Goal: Task Accomplishment & Management: Manage account settings

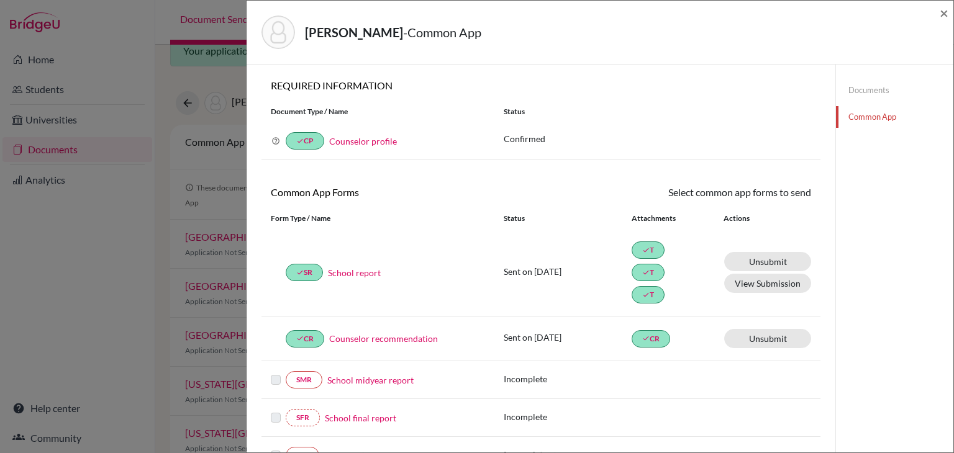
scroll to position [214, 0]
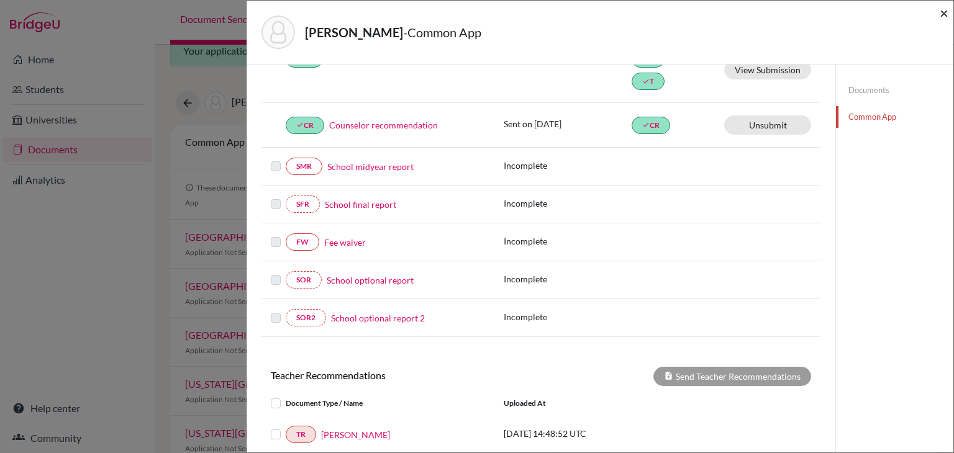
click at [944, 9] on span "×" at bounding box center [943, 13] width 9 height 18
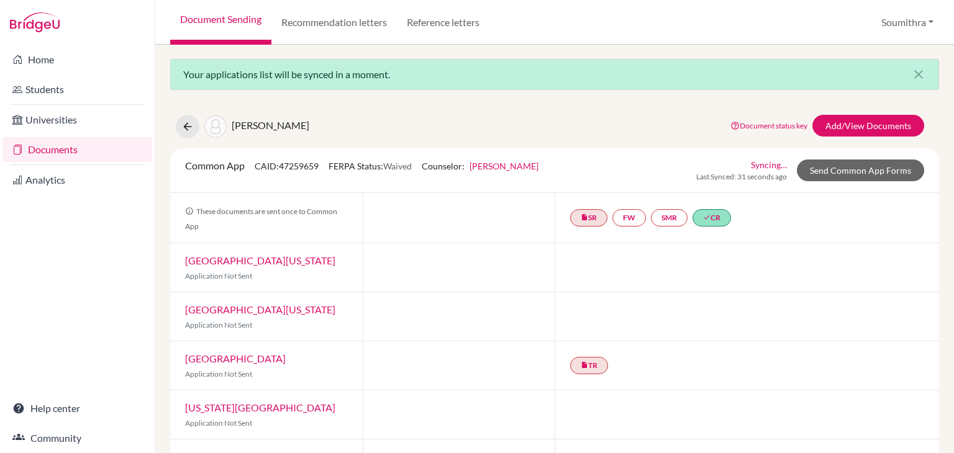
scroll to position [1, 0]
click at [63, 152] on link "Documents" at bounding box center [77, 149] width 150 height 25
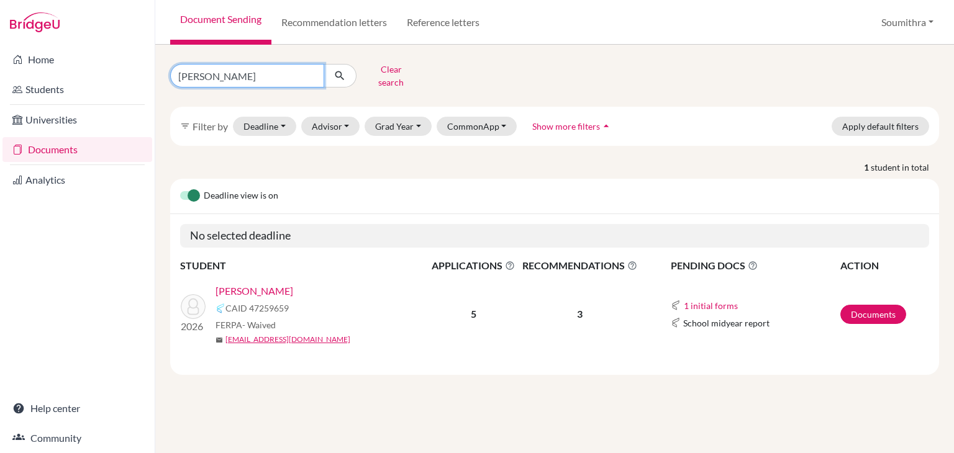
drag, startPoint x: 268, startPoint y: 74, endPoint x: 153, endPoint y: 76, distance: 114.2
click at [153, 76] on div "Home Students Universities Documents Analytics Help center Community Document S…" at bounding box center [477, 226] width 954 height 453
type input "daksh"
click at [345, 73] on icon "submit" at bounding box center [339, 76] width 12 height 12
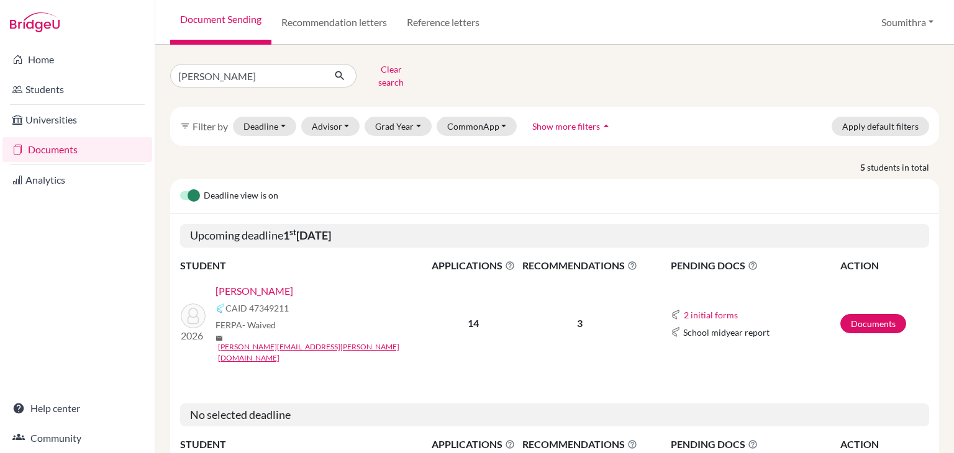
click at [267, 284] on link "Mathew, Daksh" at bounding box center [254, 291] width 78 height 15
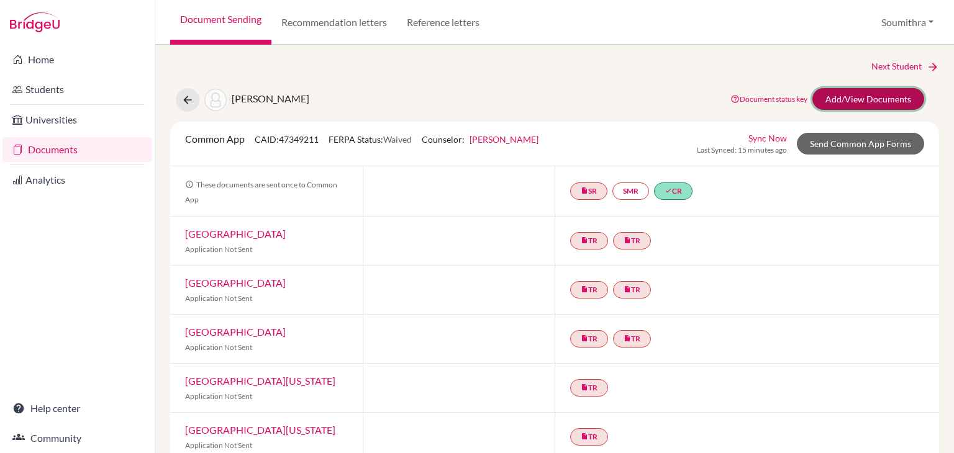
click at [863, 92] on link "Add/View Documents" at bounding box center [868, 99] width 112 height 22
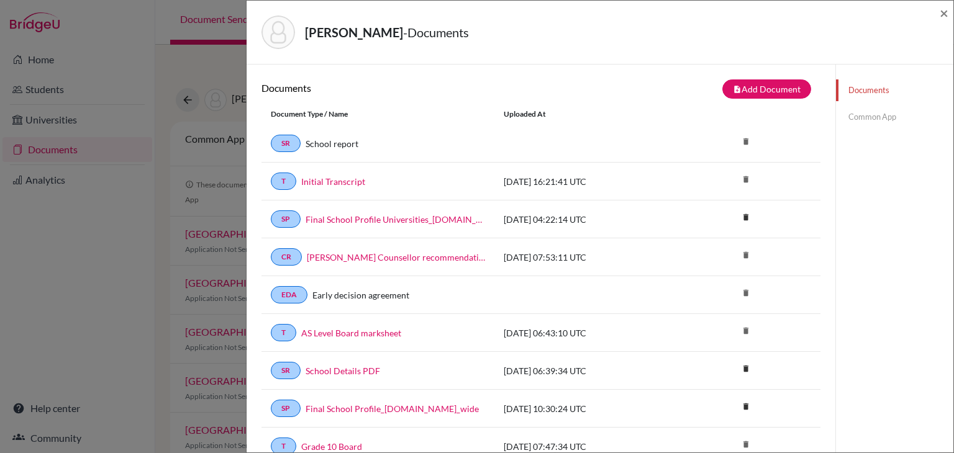
click at [885, 119] on link "Common App" at bounding box center [894, 117] width 117 height 22
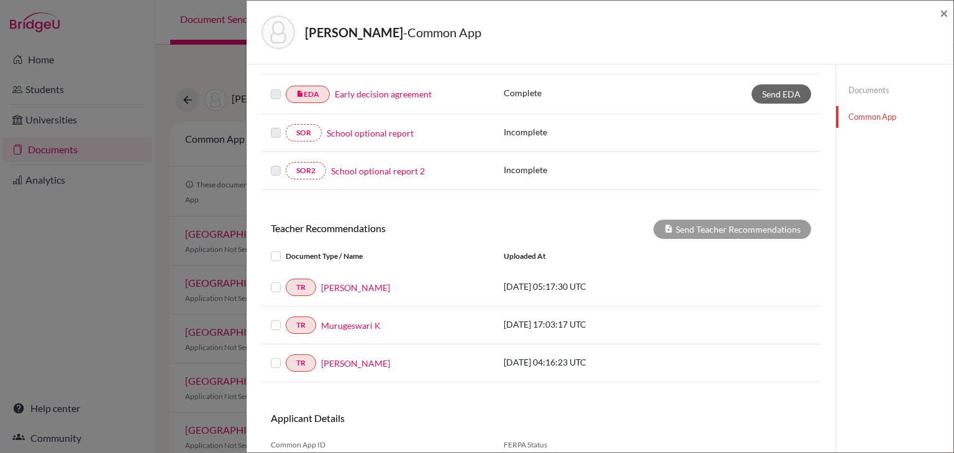
scroll to position [407, 0]
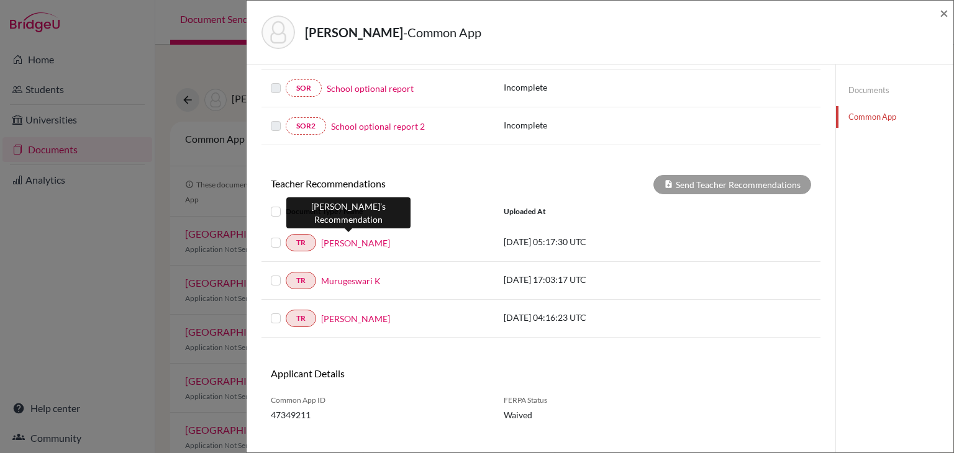
click at [363, 240] on link "Saumya Vijesh" at bounding box center [355, 243] width 69 height 13
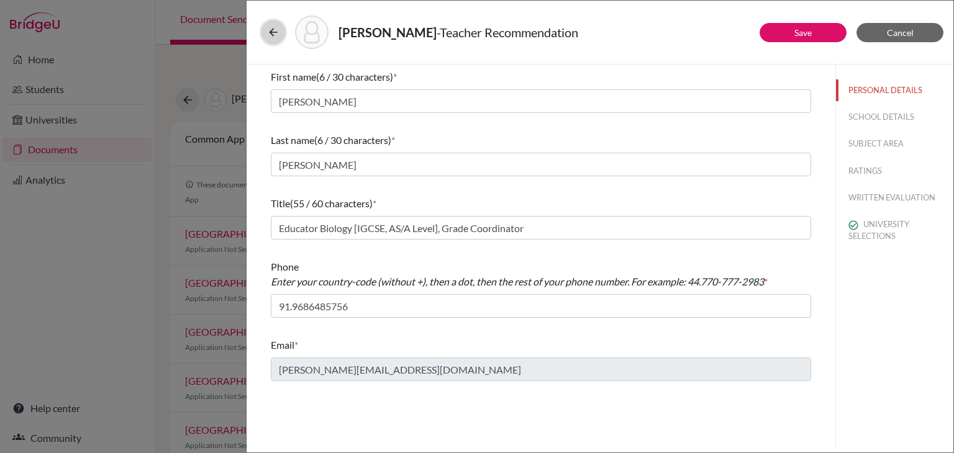
click at [276, 30] on icon at bounding box center [273, 32] width 12 height 12
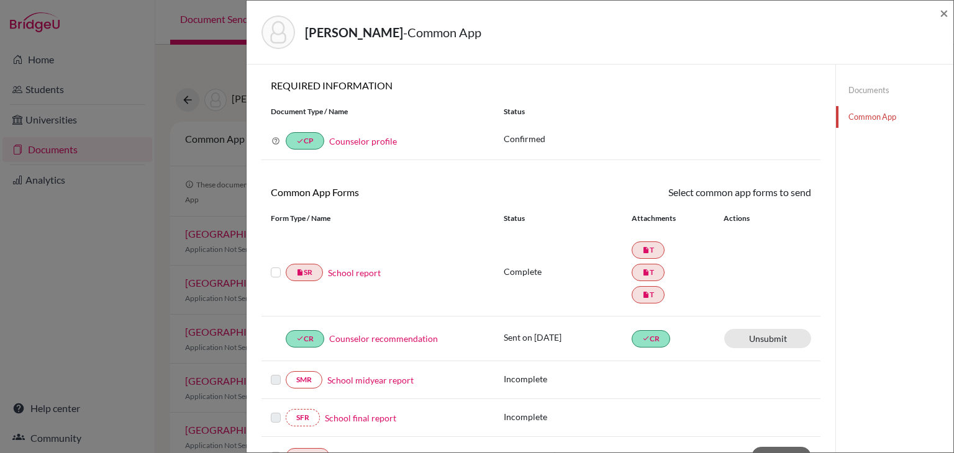
click at [886, 87] on link "Documents" at bounding box center [894, 90] width 117 height 22
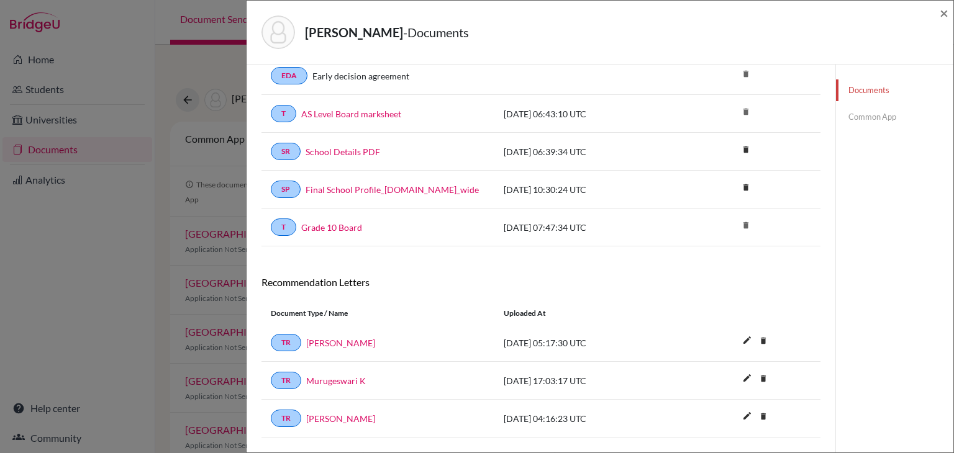
scroll to position [244, 0]
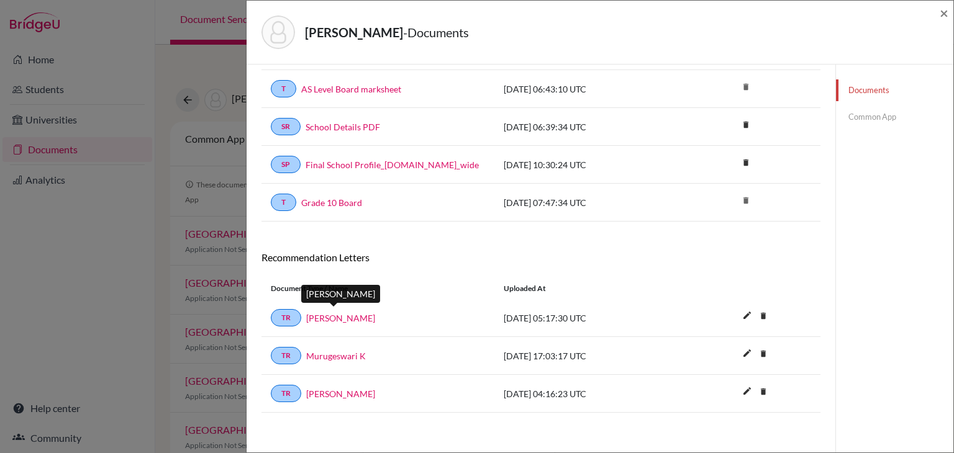
click at [352, 312] on link "Saumya Vijesh" at bounding box center [340, 318] width 69 height 13
click at [345, 350] on link "Murugeswari K" at bounding box center [336, 356] width 60 height 13
click at [336, 387] on link "Mary Raj" at bounding box center [340, 393] width 69 height 13
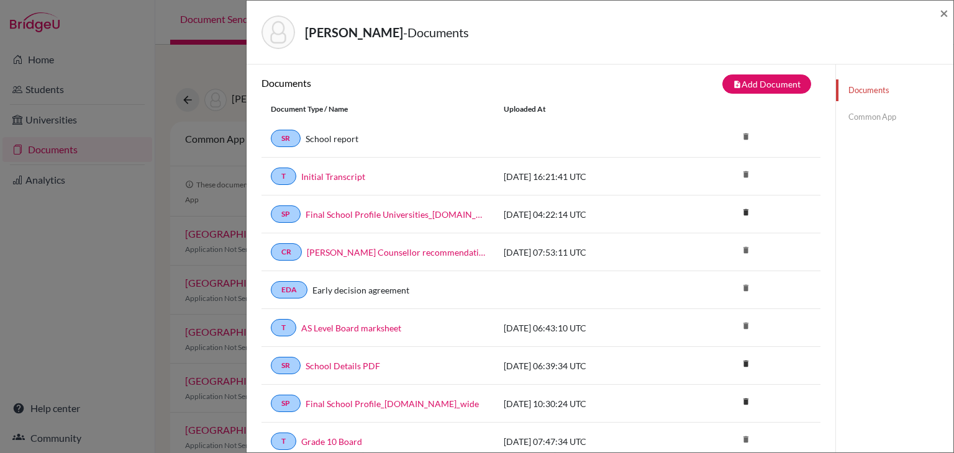
scroll to position [0, 0]
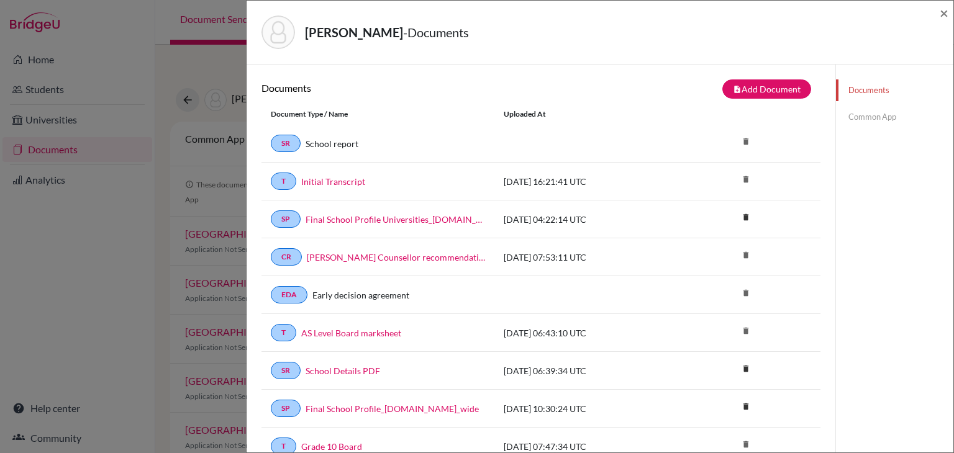
click at [883, 119] on link "Common App" at bounding box center [894, 117] width 117 height 22
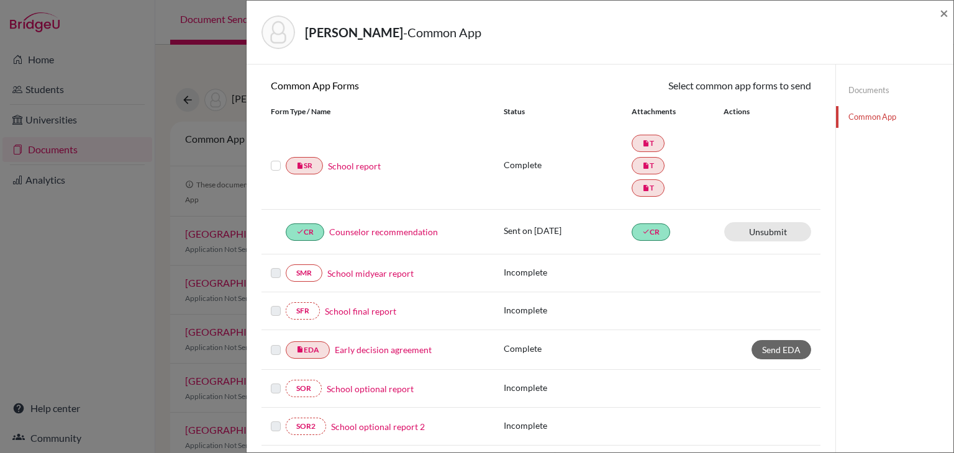
scroll to position [76, 0]
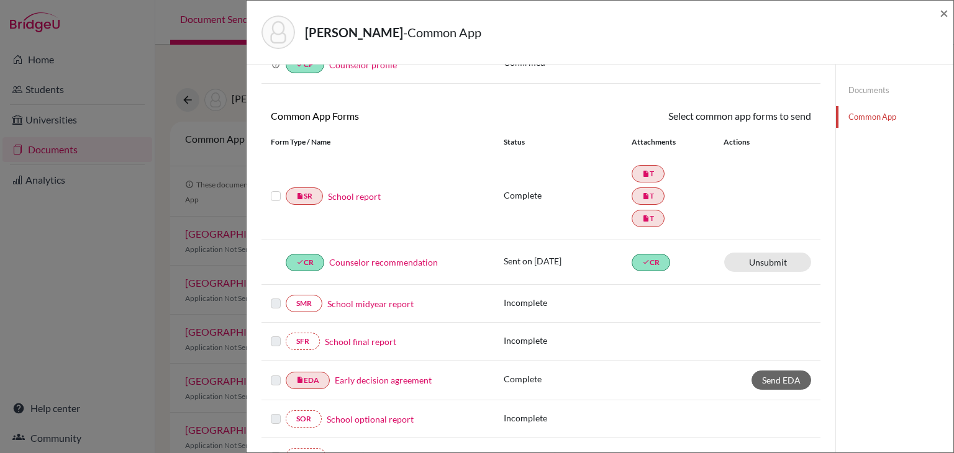
click at [862, 89] on link "Documents" at bounding box center [894, 90] width 117 height 22
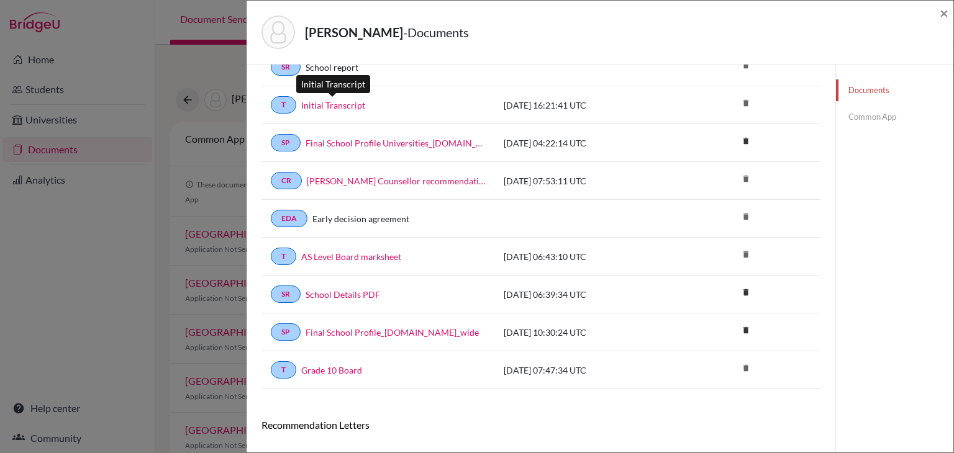
click at [346, 106] on link "Initial Transcript" at bounding box center [333, 105] width 64 height 13
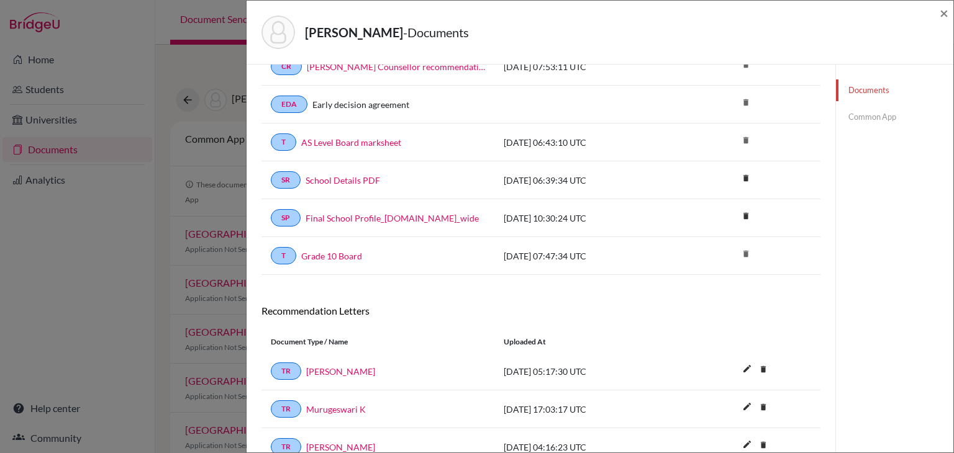
scroll to position [244, 0]
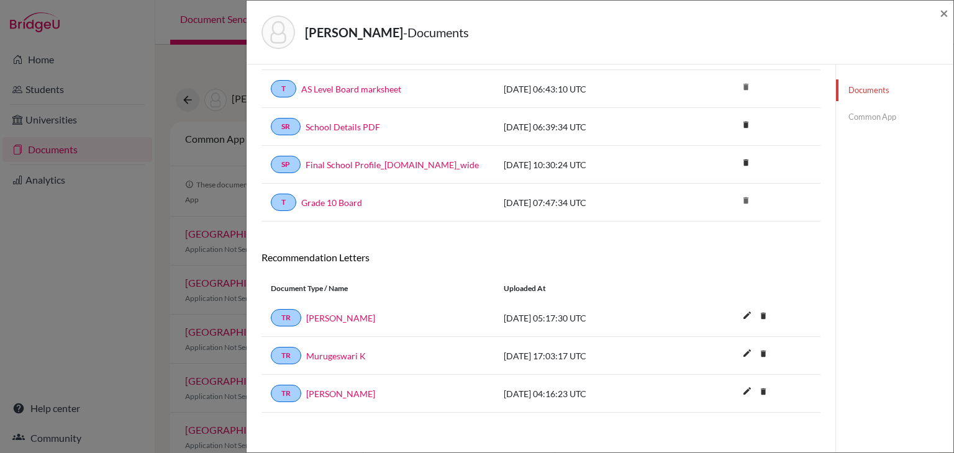
click at [868, 117] on link "Common App" at bounding box center [894, 117] width 117 height 22
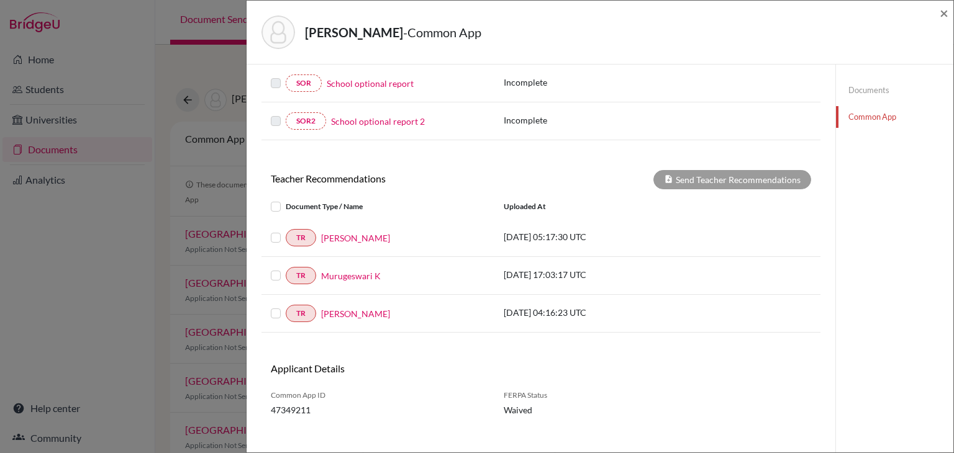
scroll to position [421, 0]
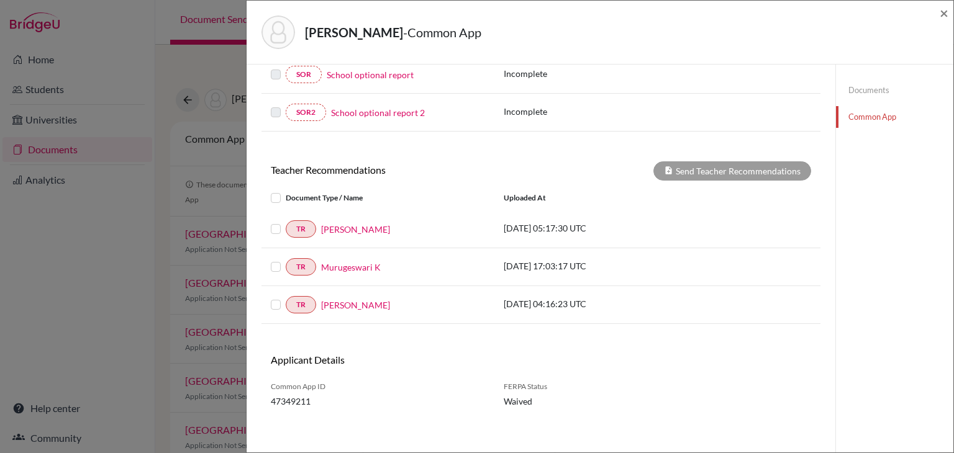
click at [286, 222] on label at bounding box center [286, 222] width 0 height 0
click at [0, 0] on input "checkbox" at bounding box center [0, 0] width 0 height 0
click at [286, 259] on label at bounding box center [286, 259] width 0 height 0
click at [0, 0] on input "checkbox" at bounding box center [0, 0] width 0 height 0
click at [286, 297] on label at bounding box center [286, 297] width 0 height 0
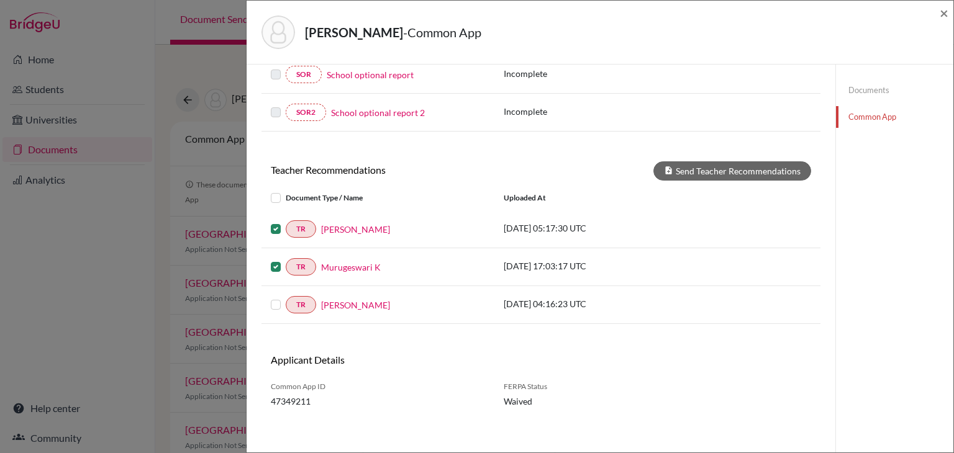
click at [0, 0] on input "checkbox" at bounding box center [0, 0] width 0 height 0
click at [710, 163] on button "Send Teacher Recommendations" at bounding box center [732, 170] width 158 height 19
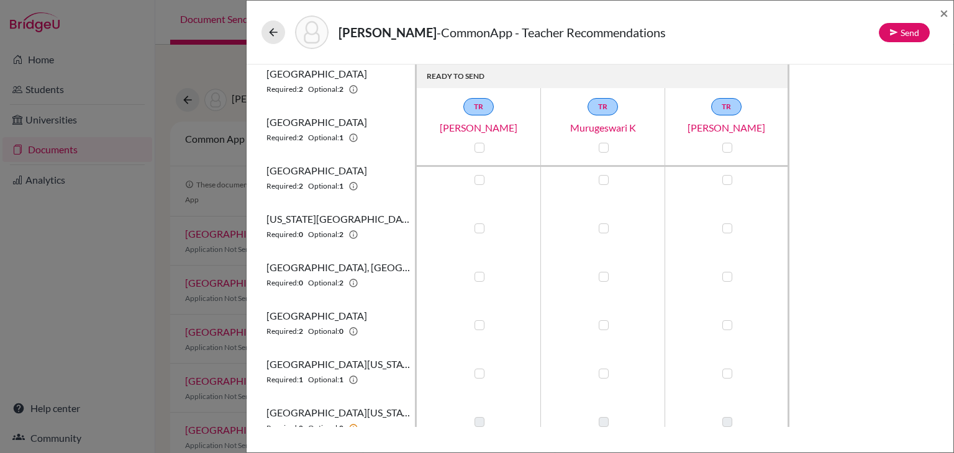
scroll to position [114, 0]
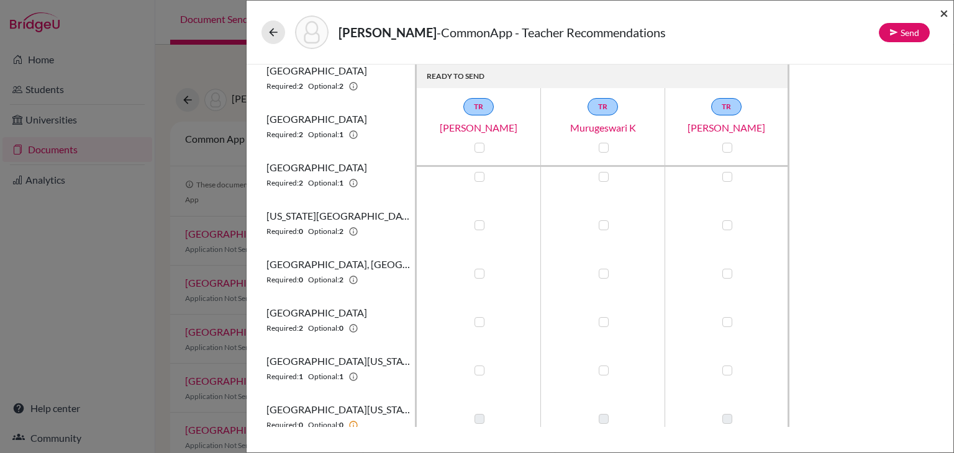
click at [942, 16] on span "×" at bounding box center [943, 13] width 9 height 18
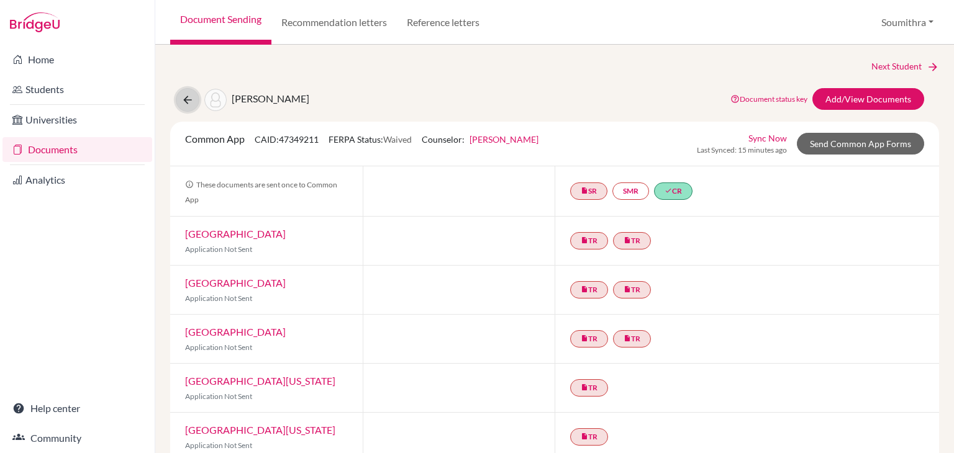
click at [187, 100] on icon at bounding box center [187, 100] width 12 height 12
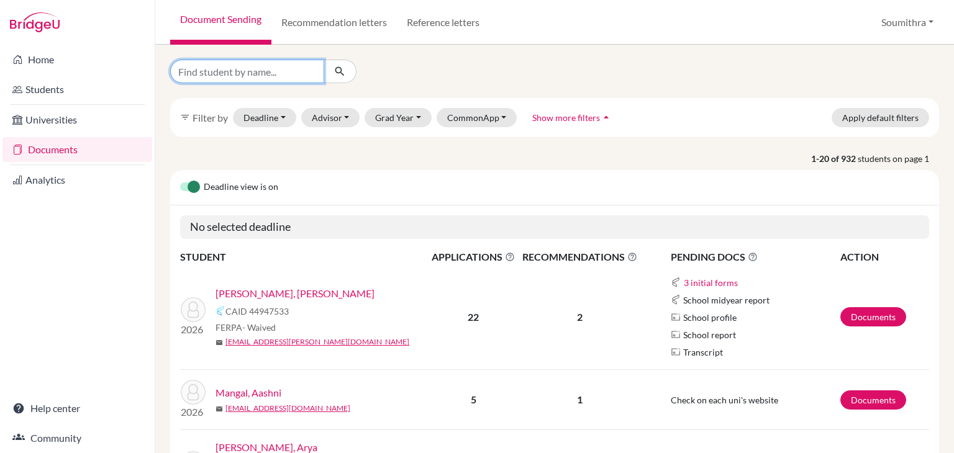
click at [224, 71] on input "Find student by name..." at bounding box center [247, 72] width 154 height 24
type input "[PERSON_NAME]"
click at [340, 75] on icon "submit" at bounding box center [339, 71] width 12 height 12
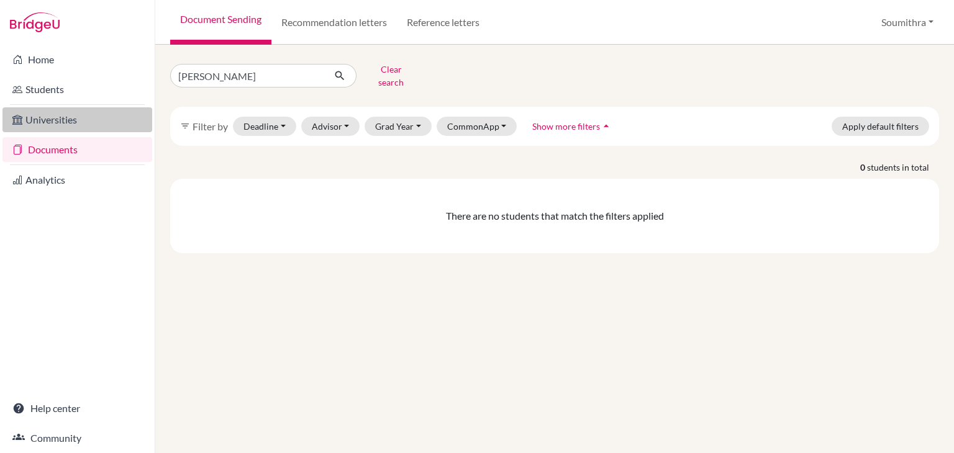
click at [54, 124] on link "Universities" at bounding box center [77, 119] width 150 height 25
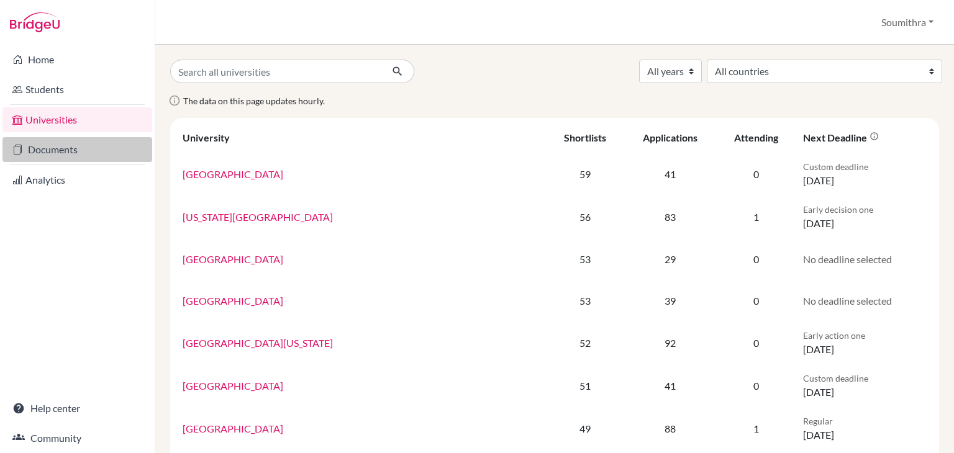
click at [73, 150] on link "Documents" at bounding box center [77, 149] width 150 height 25
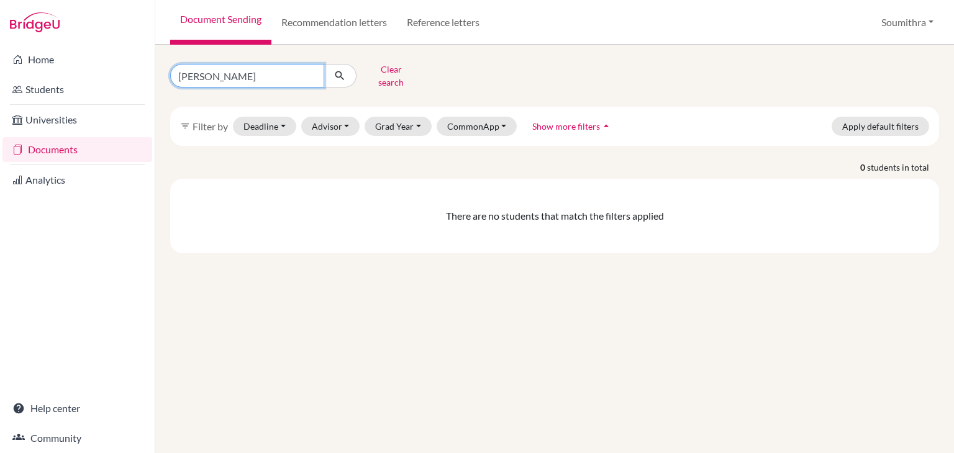
click at [239, 68] on input "[PERSON_NAME]" at bounding box center [247, 76] width 154 height 24
click at [336, 71] on icon "submit" at bounding box center [339, 76] width 12 height 12
drag, startPoint x: 259, startPoint y: 78, endPoint x: 153, endPoint y: 82, distance: 106.2
click at [153, 82] on div "Home Students Universities Documents Analytics Help center Community Document S…" at bounding box center [477, 226] width 954 height 453
type input "anika"
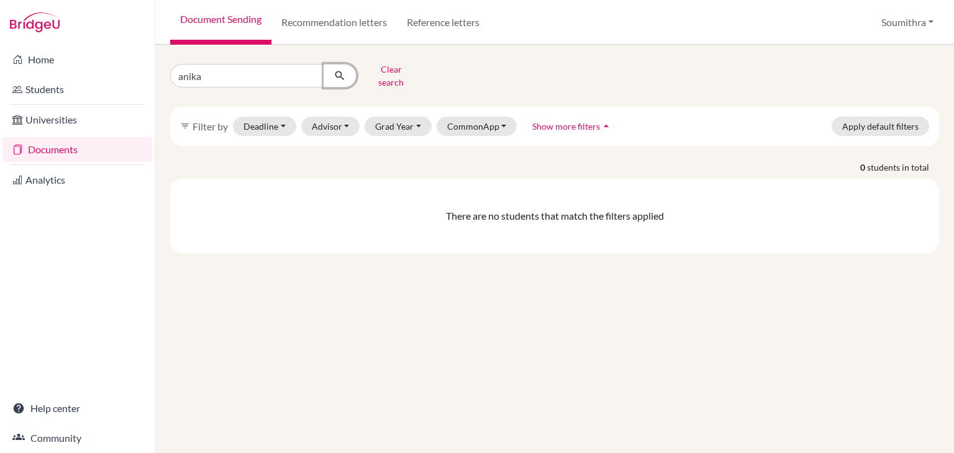
click at [340, 70] on icon "submit" at bounding box center [339, 76] width 12 height 12
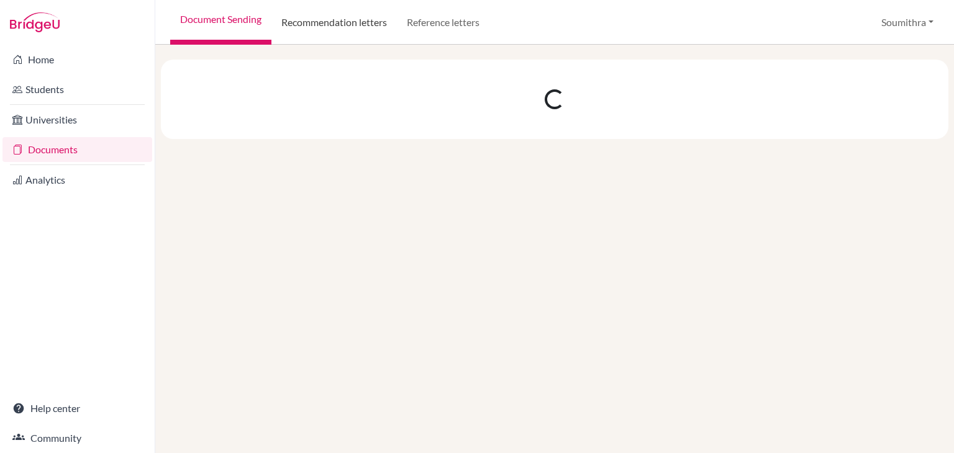
click at [333, 20] on link "Recommendation letters" at bounding box center [333, 22] width 125 height 45
click at [327, 23] on link "Recommendation letters" at bounding box center [333, 22] width 125 height 45
click at [76, 124] on link "Universities" at bounding box center [77, 119] width 150 height 25
click at [58, 180] on link "Analytics" at bounding box center [77, 180] width 150 height 25
click at [76, 125] on link "Universities" at bounding box center [77, 119] width 150 height 25
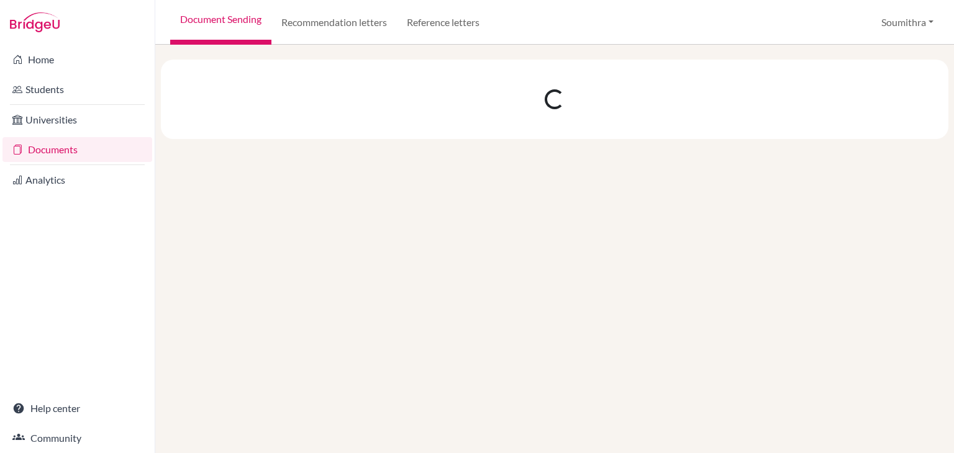
click at [78, 151] on link "Documents" at bounding box center [77, 149] width 150 height 25
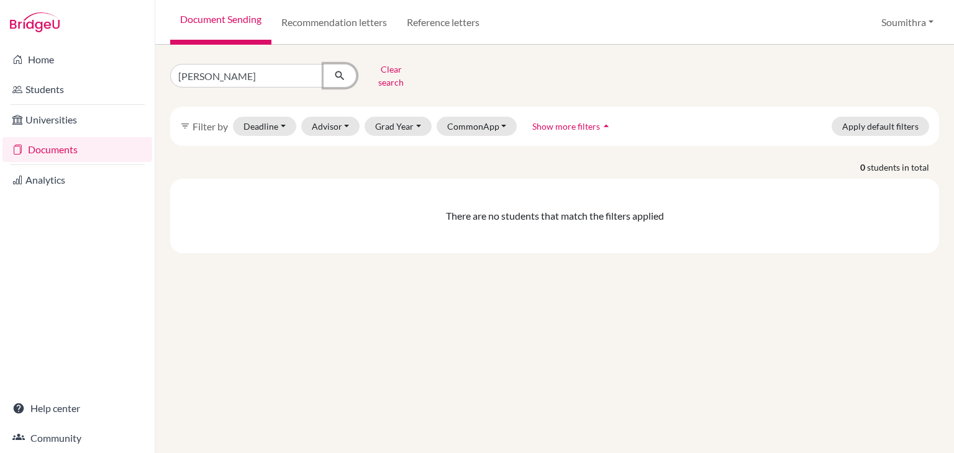
click at [338, 71] on icon "submit" at bounding box center [339, 76] width 12 height 12
drag, startPoint x: 221, startPoint y: 74, endPoint x: 163, endPoint y: 76, distance: 58.4
click at [163, 76] on div "sudeshna Clear search" at bounding box center [292, 76] width 263 height 32
type input "anika"
click at [346, 72] on button "submit" at bounding box center [339, 76] width 33 height 24
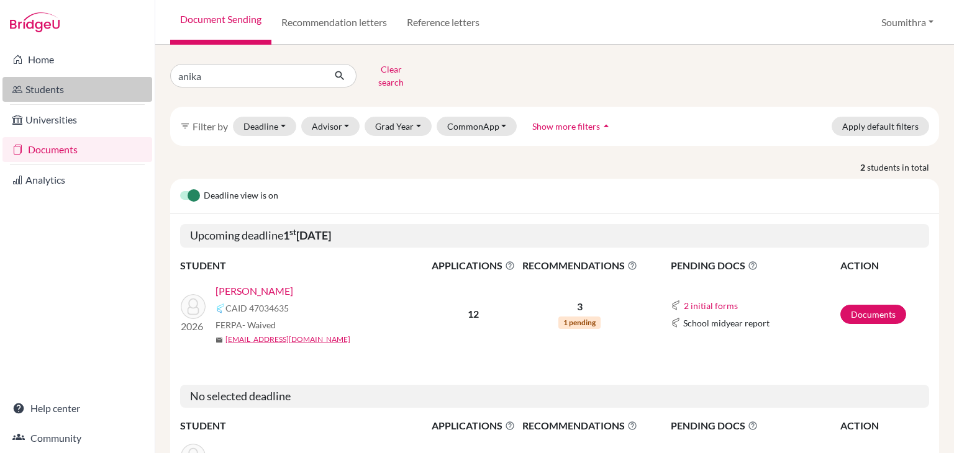
click at [67, 94] on link "Students" at bounding box center [77, 89] width 150 height 25
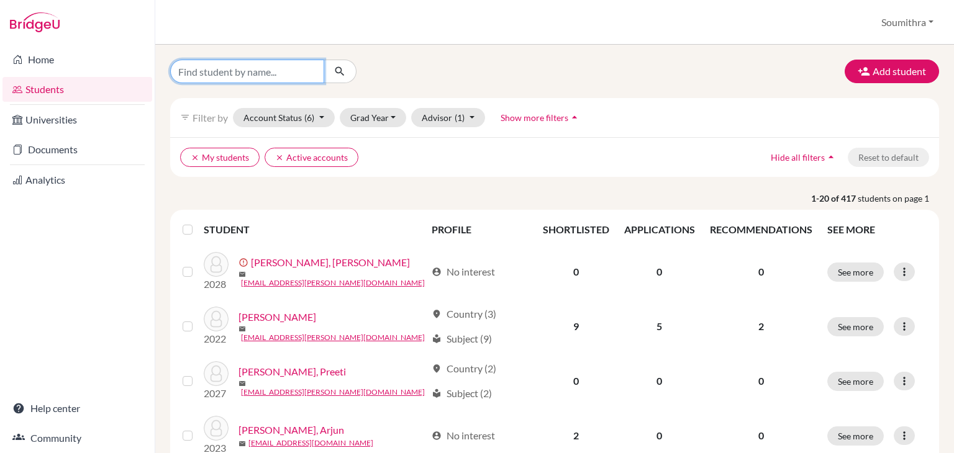
click at [231, 74] on input "Find student by name..." at bounding box center [247, 72] width 154 height 24
type input "anika"
click at [335, 71] on icon "submit" at bounding box center [339, 71] width 12 height 12
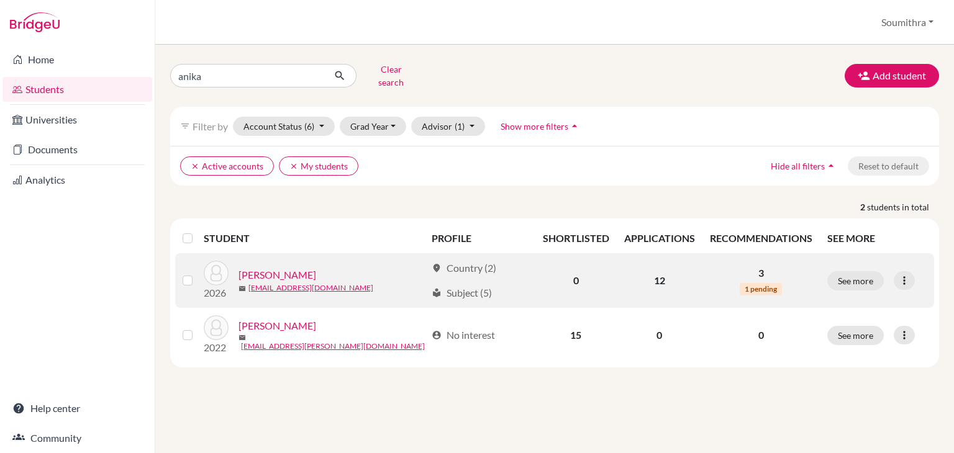
click at [276, 268] on link "[PERSON_NAME]" at bounding box center [277, 275] width 78 height 15
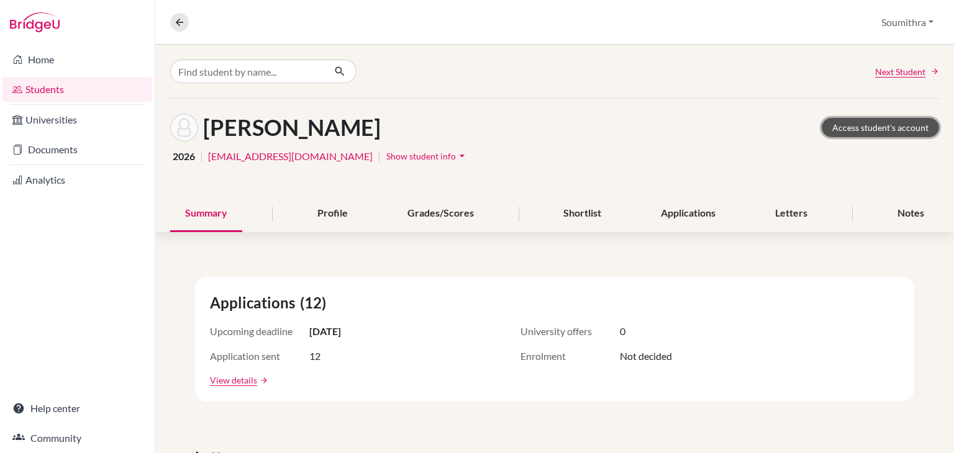
click at [855, 131] on link "Access student's account" at bounding box center [879, 127] width 117 height 19
click at [48, 156] on link "Documents" at bounding box center [77, 149] width 150 height 25
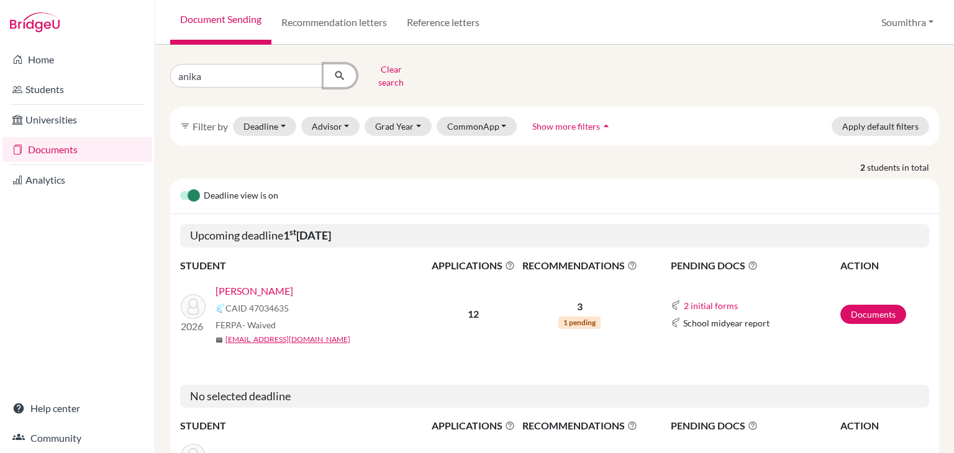
click at [337, 74] on icon "submit" at bounding box center [339, 76] width 12 height 12
click at [253, 284] on link "[PERSON_NAME]" at bounding box center [254, 291] width 78 height 15
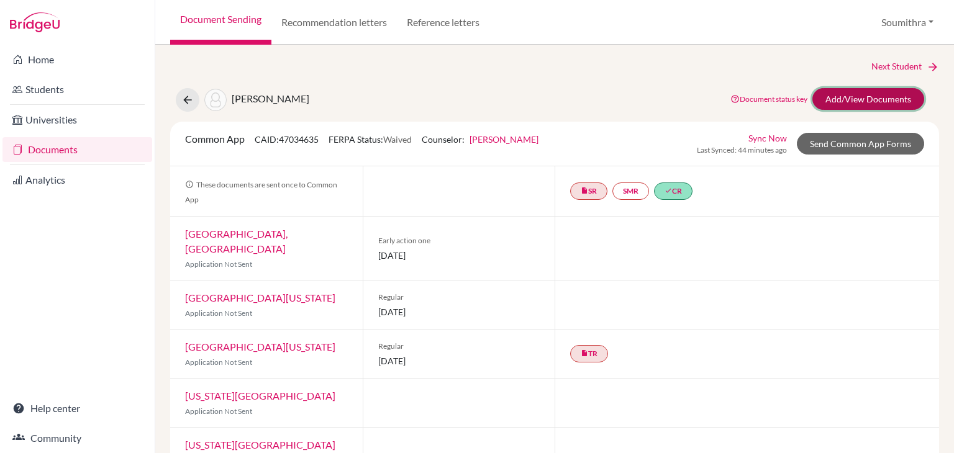
click at [861, 99] on link "Add/View Documents" at bounding box center [868, 99] width 112 height 22
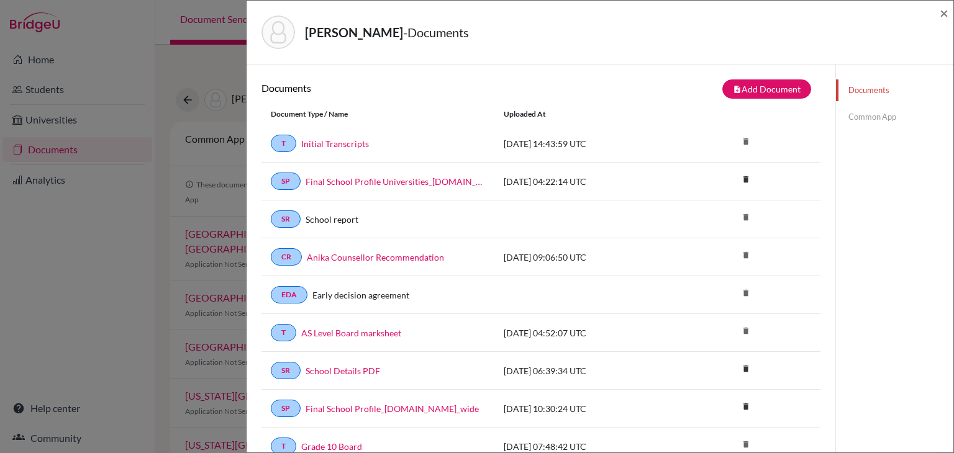
click at [850, 119] on link "Common App" at bounding box center [894, 117] width 117 height 22
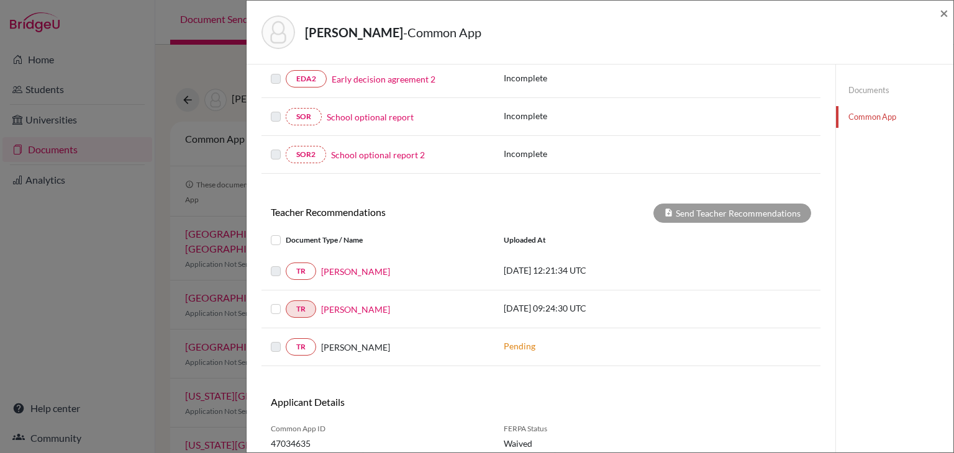
scroll to position [425, 0]
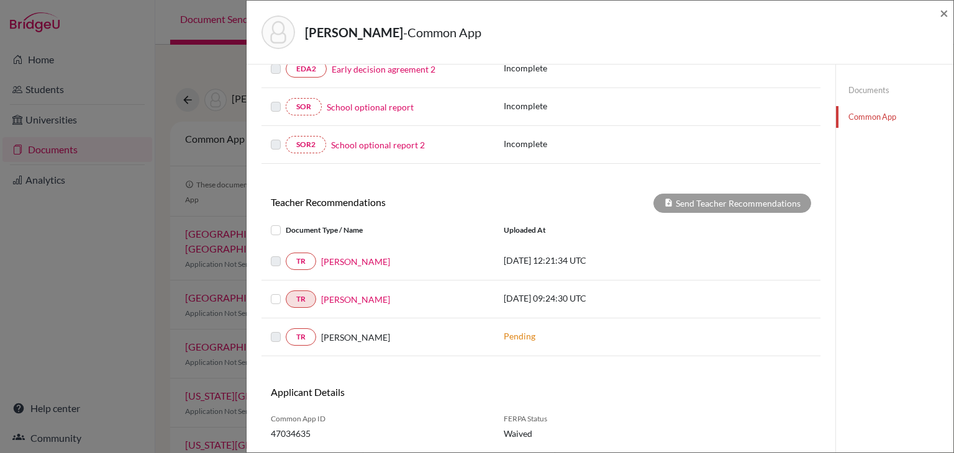
click at [286, 254] on label at bounding box center [286, 254] width 0 height 0
click at [886, 88] on link "Documents" at bounding box center [894, 90] width 117 height 22
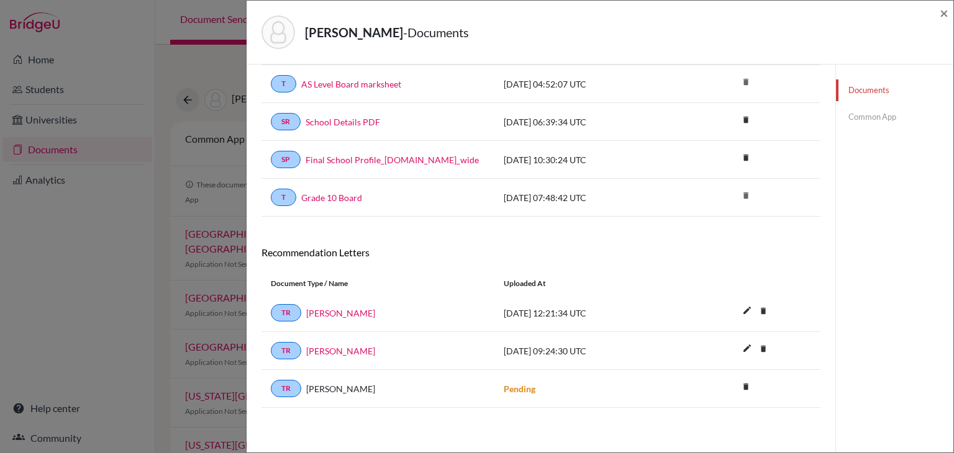
scroll to position [244, 0]
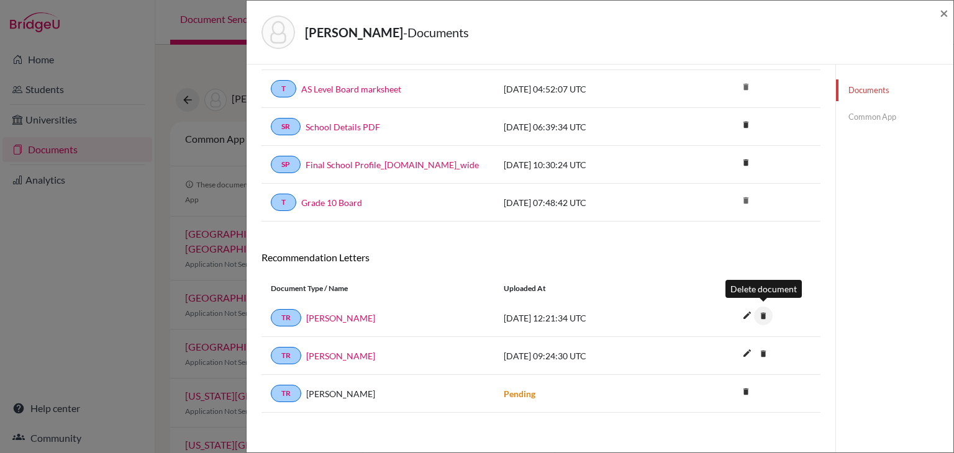
click at [765, 312] on icon "delete" at bounding box center [763, 316] width 19 height 19
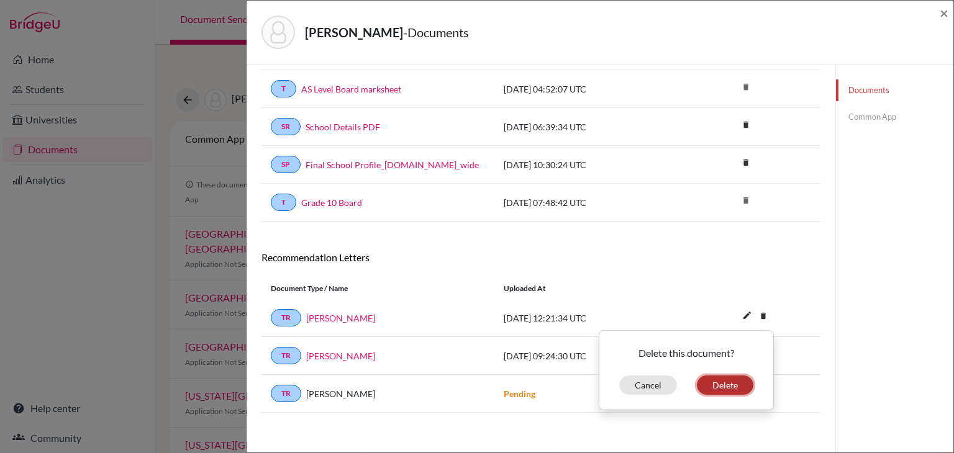
click at [729, 384] on button "Delete" at bounding box center [725, 385] width 56 height 19
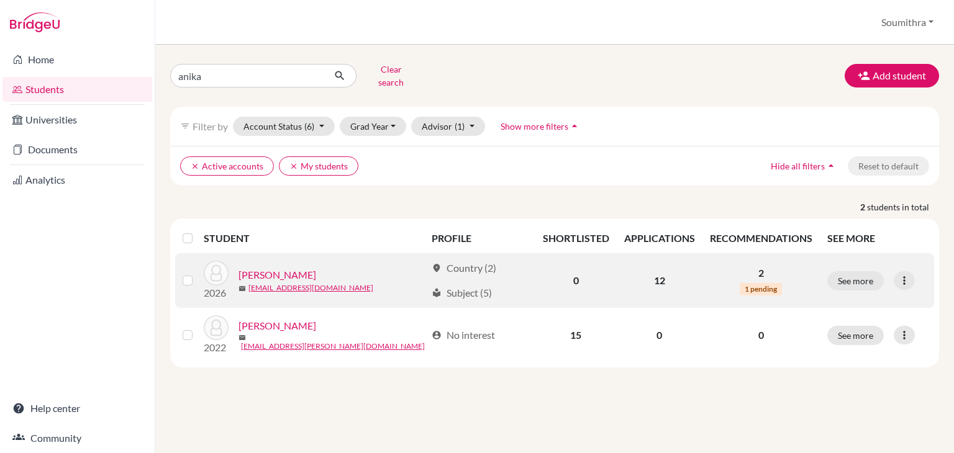
click at [279, 268] on link "[PERSON_NAME]" at bounding box center [277, 275] width 78 height 15
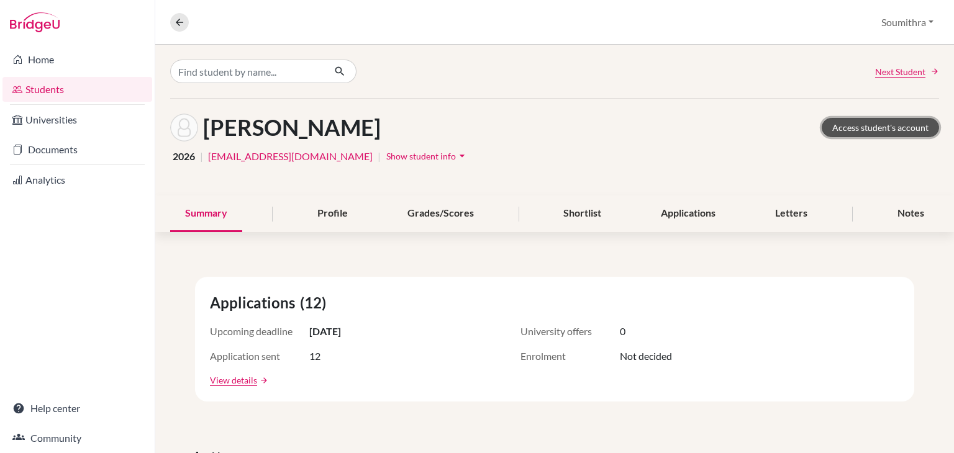
click at [855, 127] on link "Access student's account" at bounding box center [879, 127] width 117 height 19
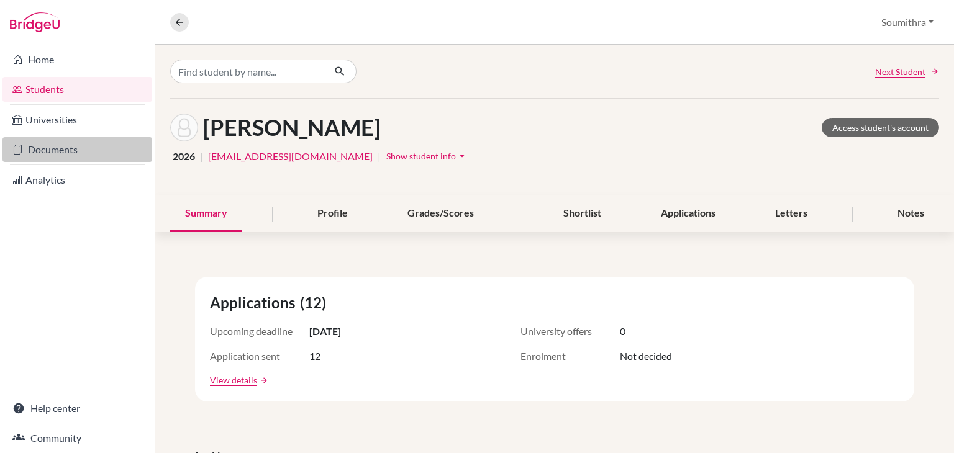
click at [89, 147] on link "Documents" at bounding box center [77, 149] width 150 height 25
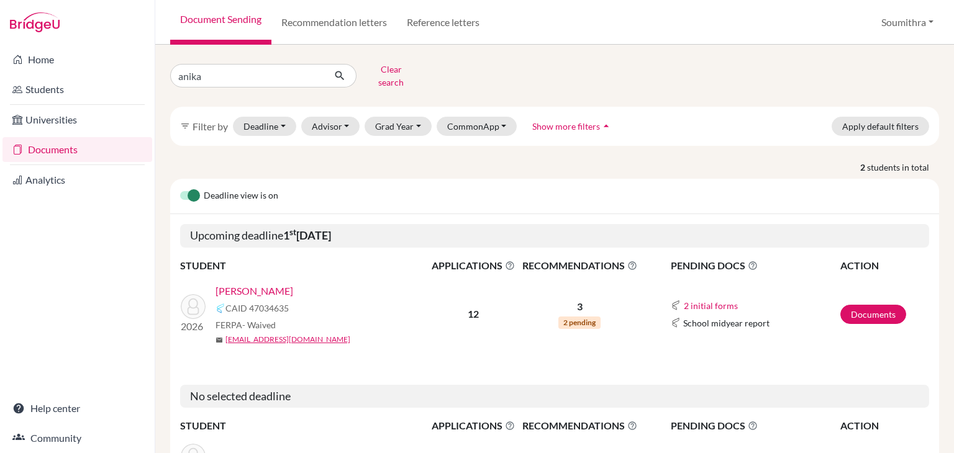
click at [246, 288] on link "[PERSON_NAME]" at bounding box center [254, 291] width 78 height 15
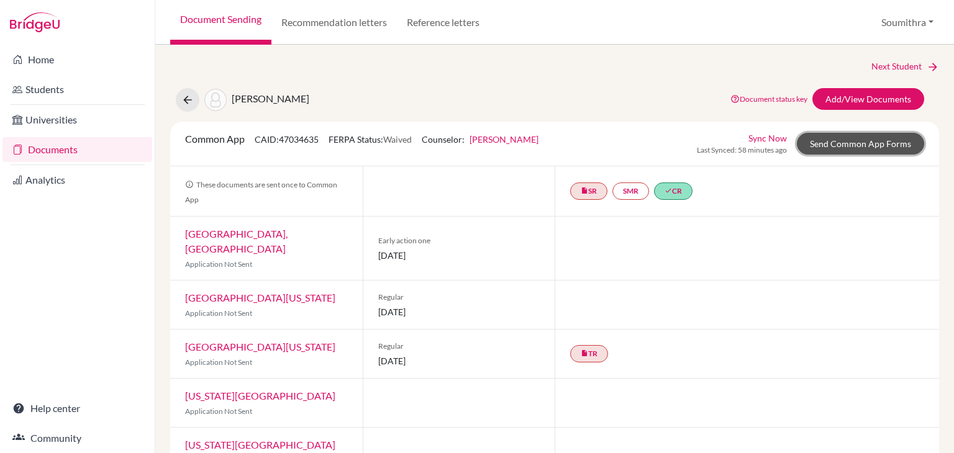
click at [900, 142] on link "Send Common App Forms" at bounding box center [859, 144] width 127 height 22
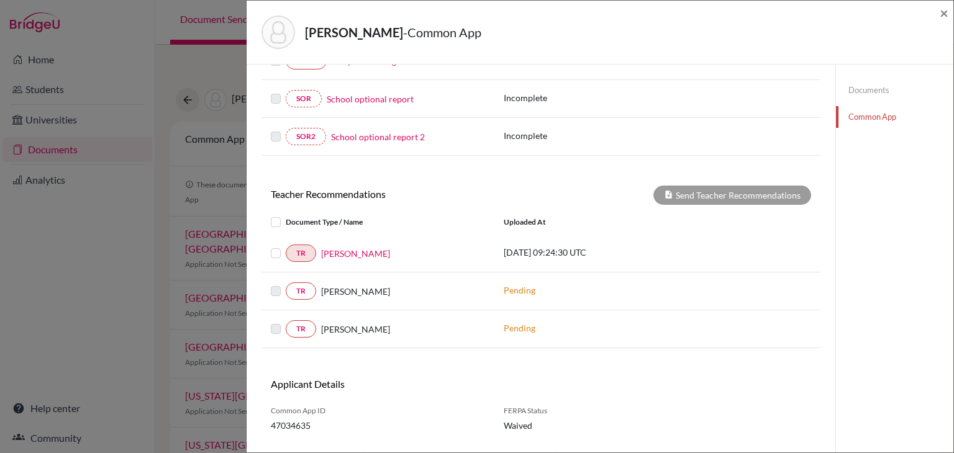
scroll to position [163, 0]
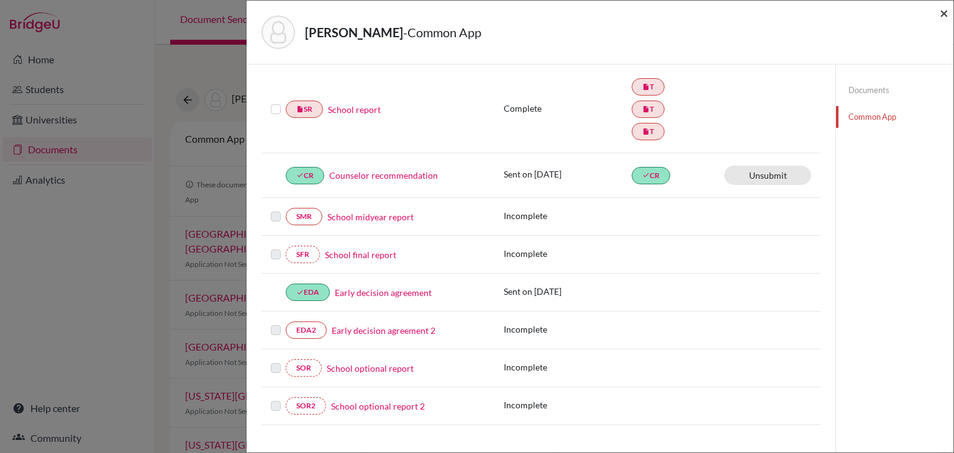
click at [942, 13] on span "×" at bounding box center [943, 13] width 9 height 18
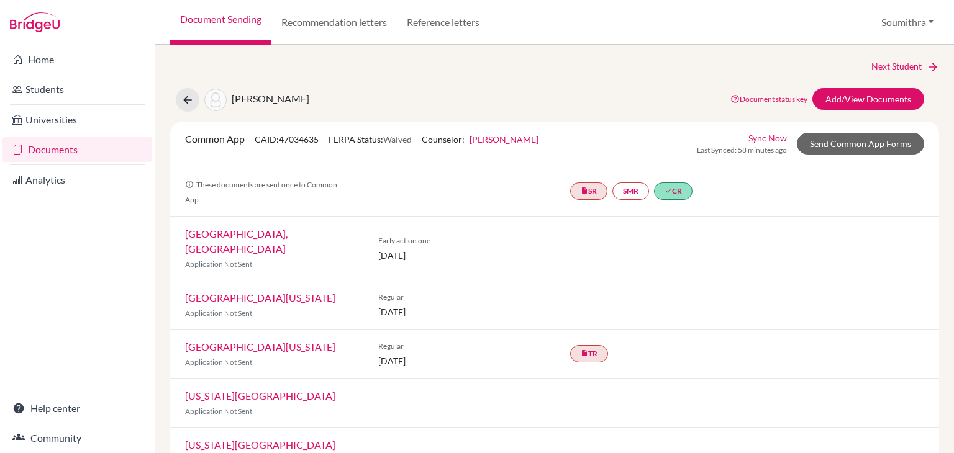
click at [767, 137] on link "Sync Now" at bounding box center [767, 138] width 38 height 13
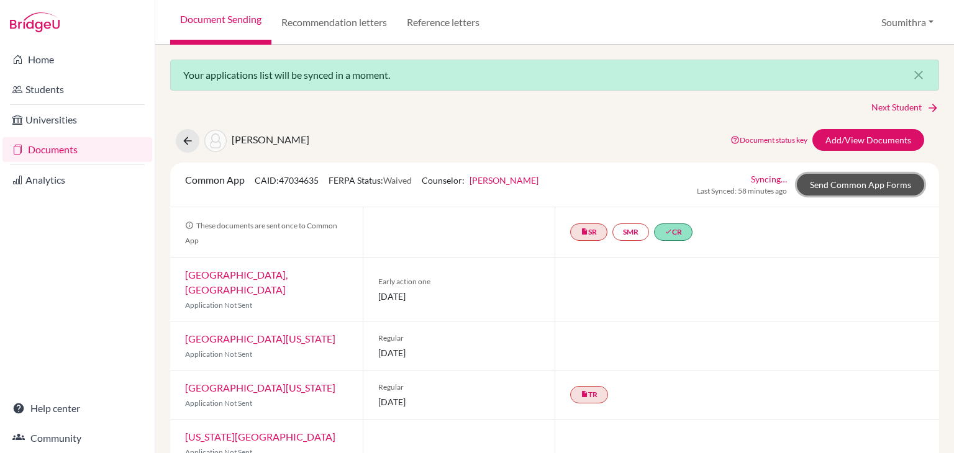
click at [857, 183] on link "Send Common App Forms" at bounding box center [859, 185] width 127 height 22
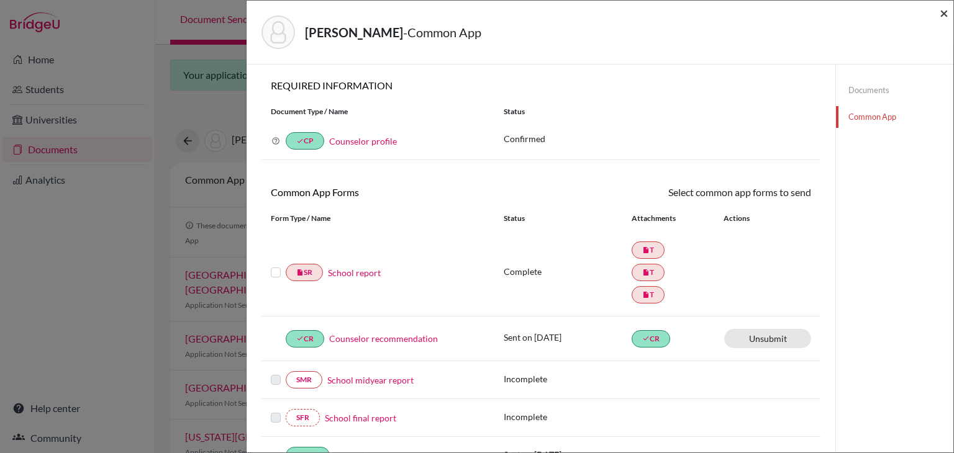
click at [944, 14] on span "×" at bounding box center [943, 13] width 9 height 18
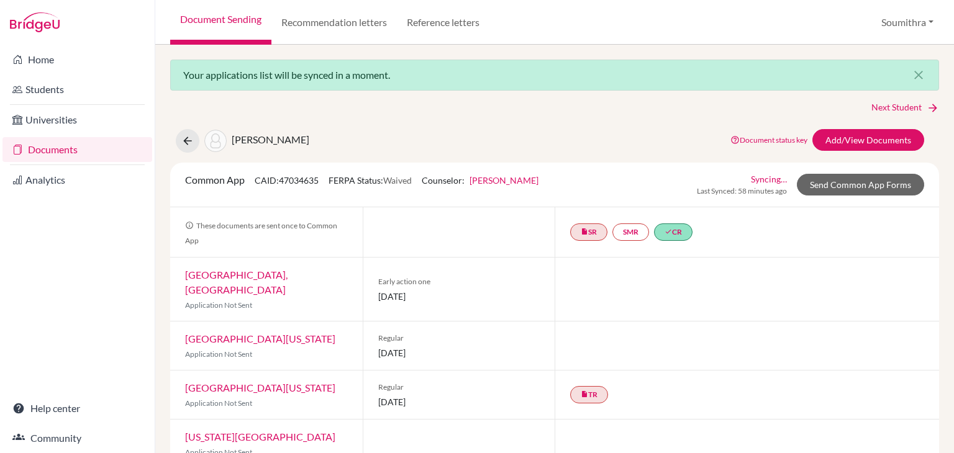
click at [771, 178] on link "Syncing…" at bounding box center [769, 179] width 36 height 13
click at [823, 183] on link "Send Common App Forms" at bounding box center [859, 185] width 127 height 22
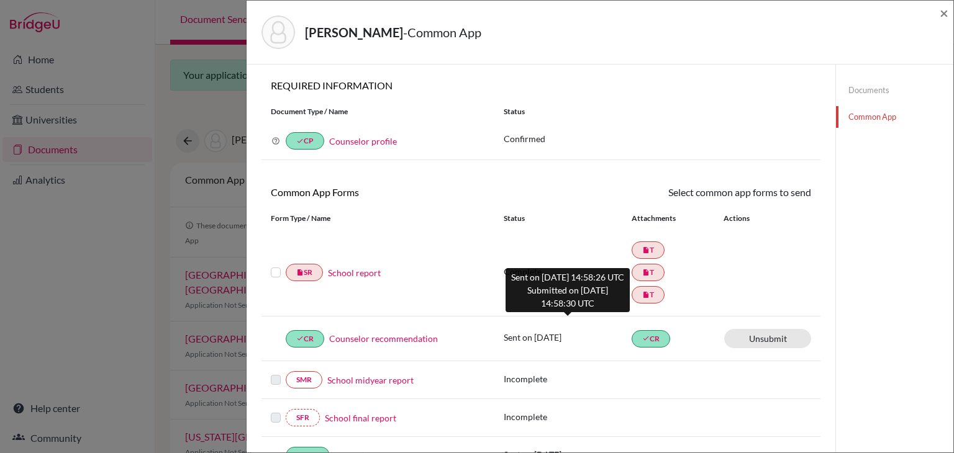
click at [562, 334] on p "Sent on [DATE]" at bounding box center [567, 337] width 128 height 13
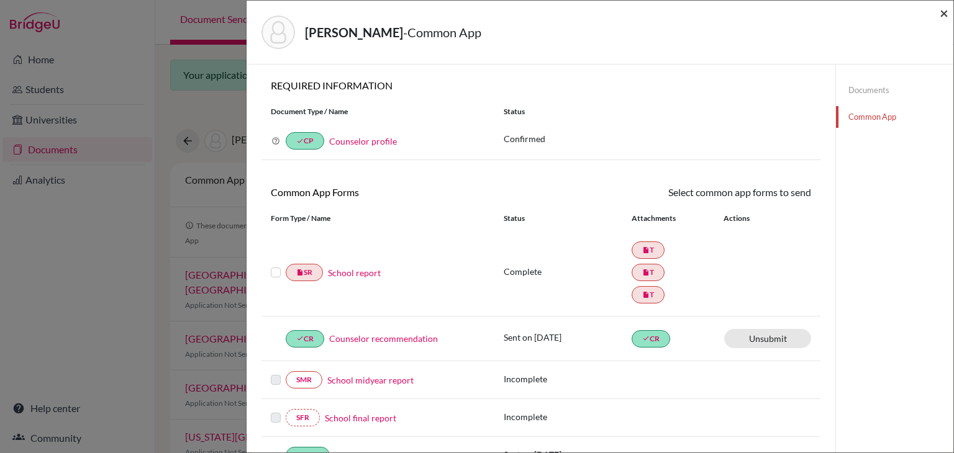
click at [942, 14] on span "×" at bounding box center [943, 13] width 9 height 18
